Goal: Transaction & Acquisition: Purchase product/service

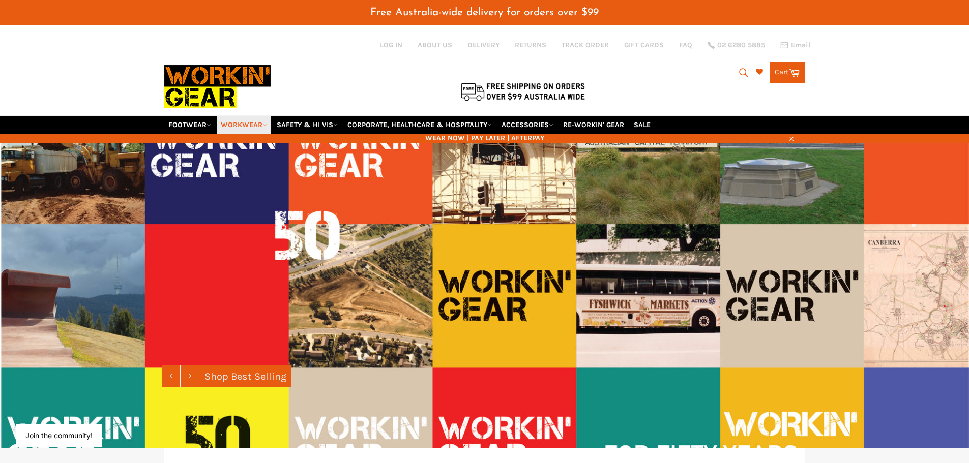
click at [243, 116] on link "WORKWEAR" at bounding box center [244, 125] width 54 height 18
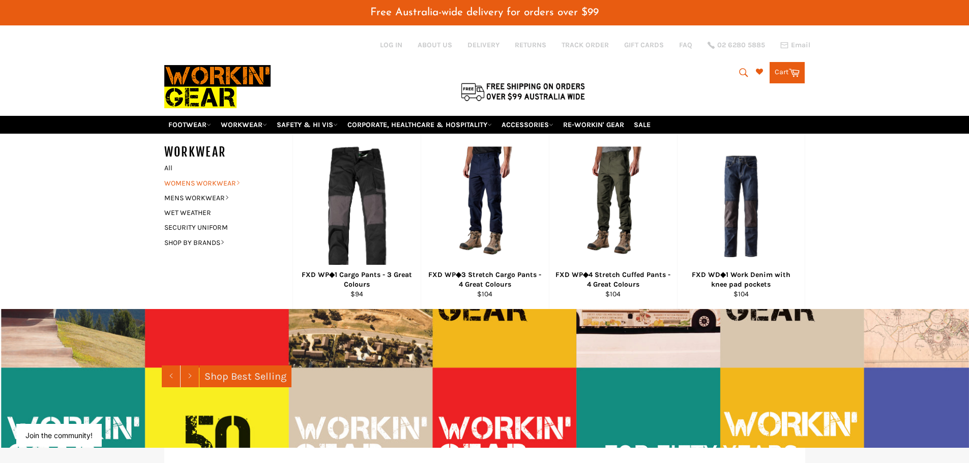
click at [201, 176] on link "WOMENS WORKWEAR" at bounding box center [220, 183] width 123 height 15
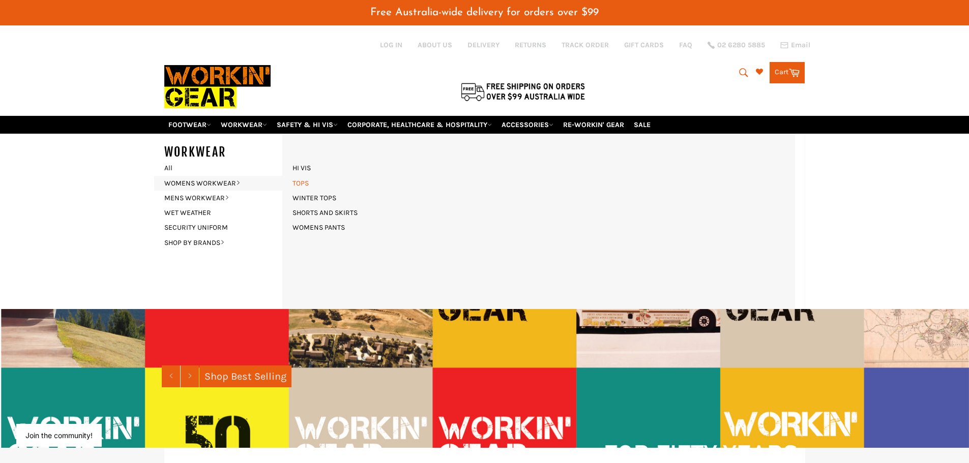
click at [301, 176] on link "TOPS" at bounding box center [300, 183] width 26 height 15
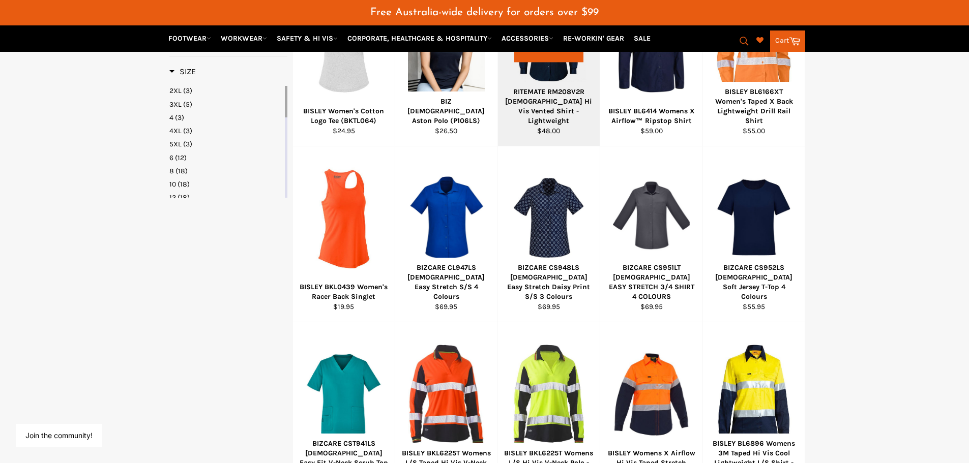
scroll to position [509, 0]
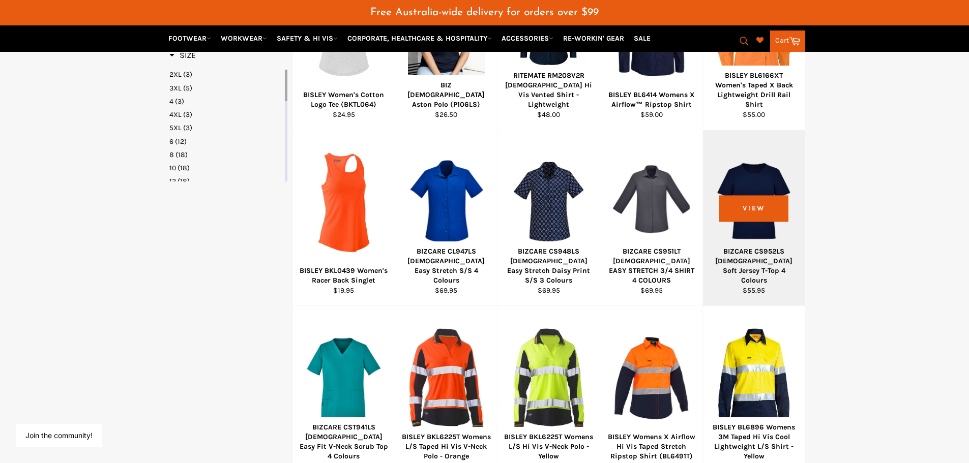
click at [763, 180] on div at bounding box center [754, 203] width 77 height 120
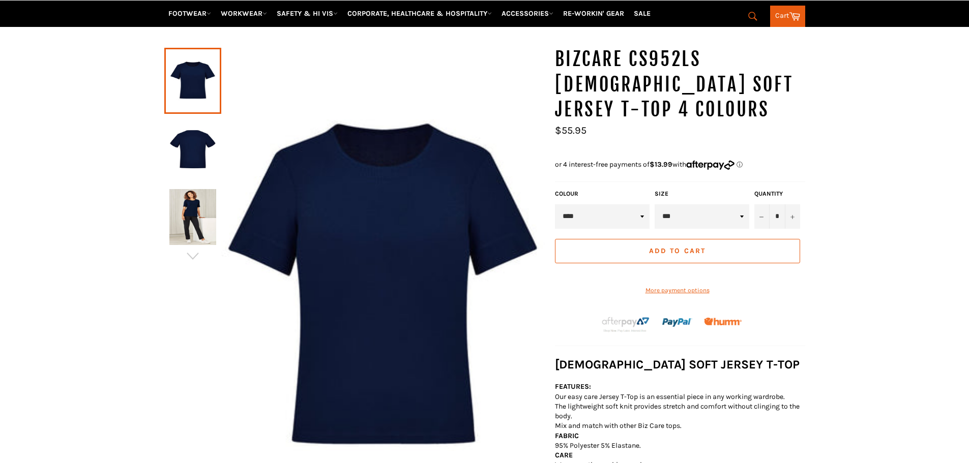
scroll to position [127, 0]
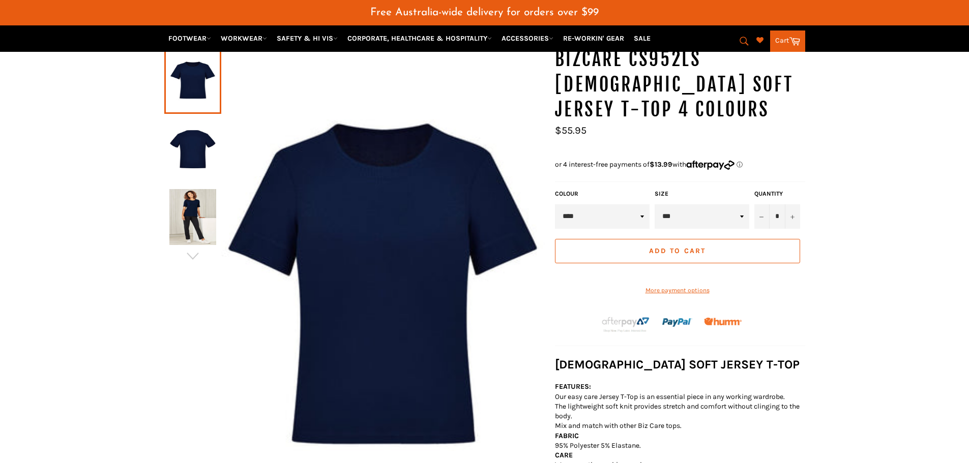
click at [193, 144] on img at bounding box center [192, 149] width 47 height 56
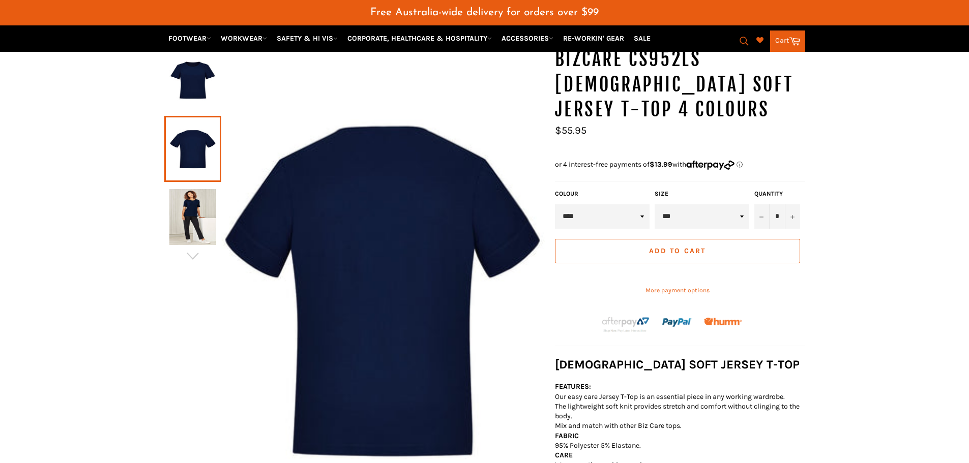
click at [193, 202] on img at bounding box center [192, 217] width 47 height 56
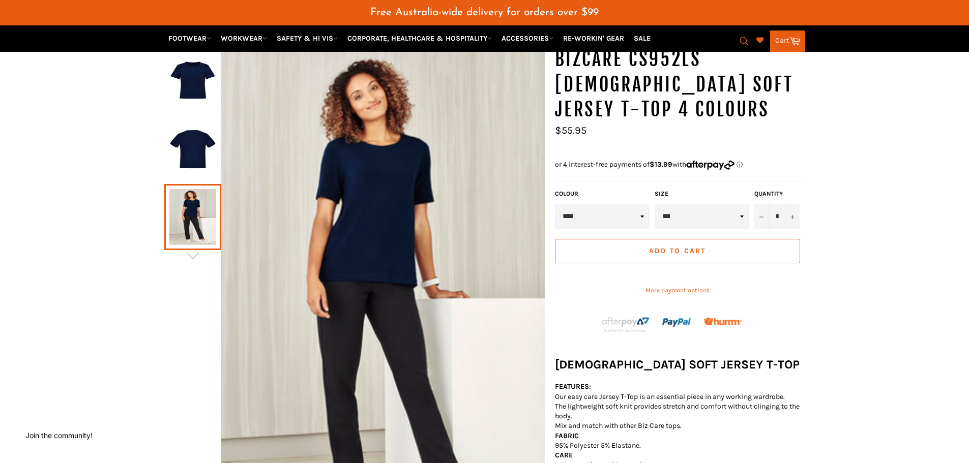
click at [200, 89] on img at bounding box center [192, 81] width 47 height 56
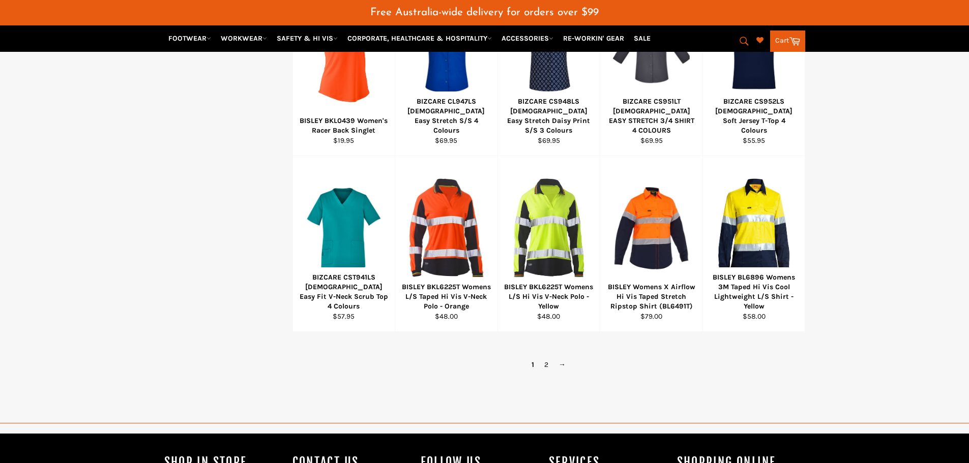
scroll to position [727, 0]
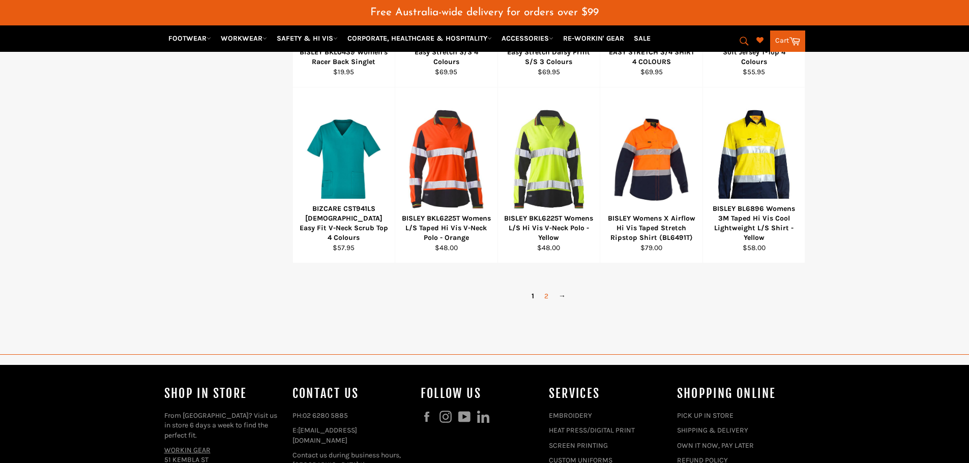
click at [543, 289] on link "2" at bounding box center [546, 296] width 14 height 15
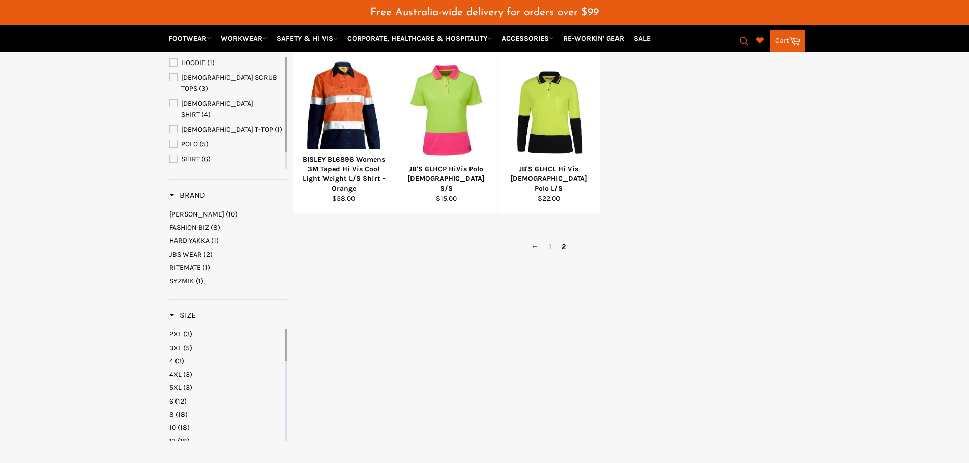
scroll to position [248, 0]
click at [549, 240] on link "1" at bounding box center [550, 247] width 13 height 15
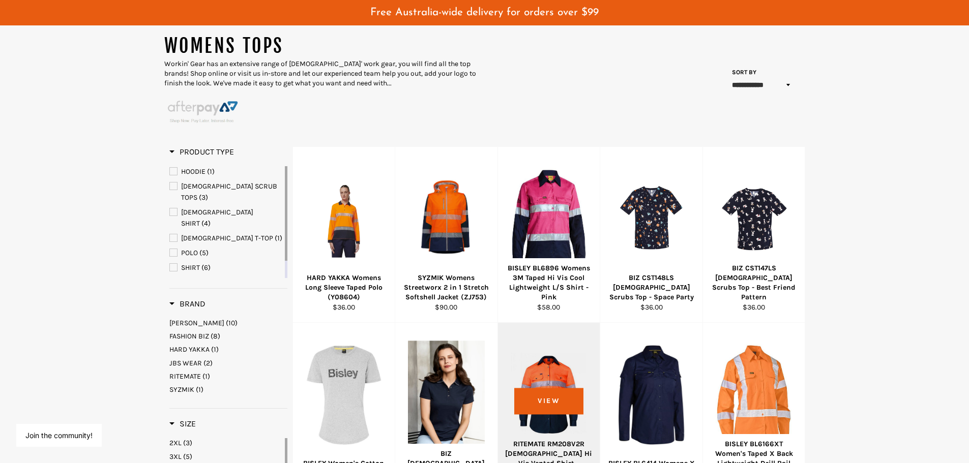
scroll to position [153, 0]
